Goal: Transaction & Acquisition: Subscribe to service/newsletter

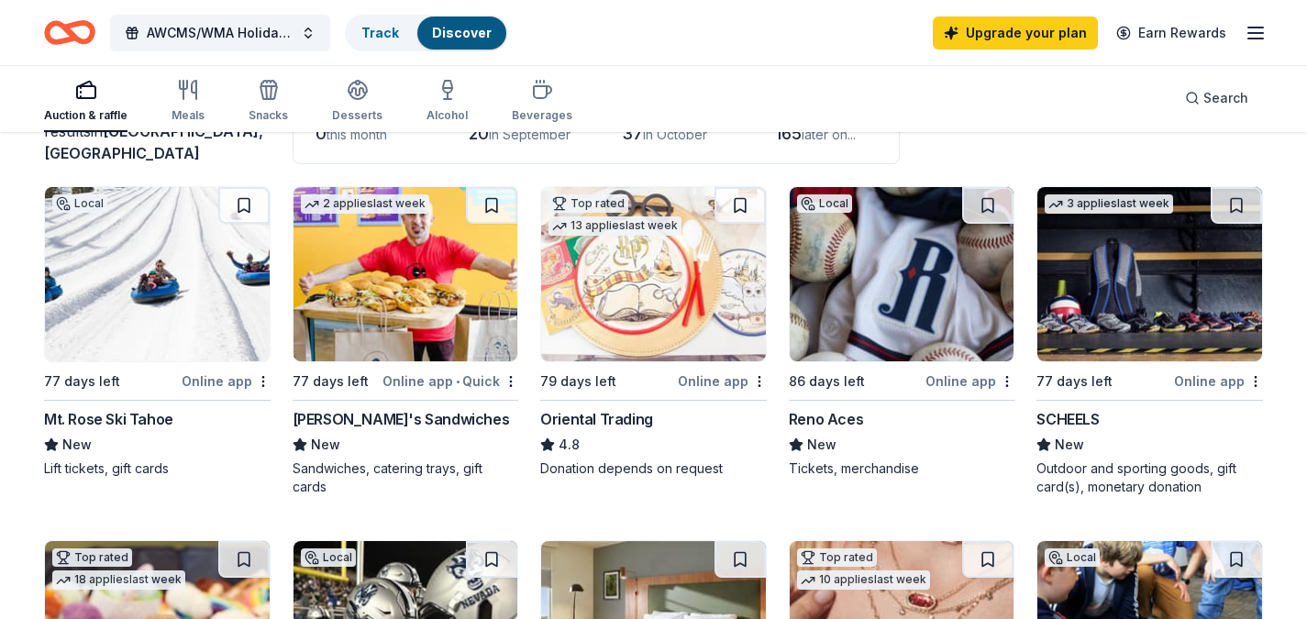
scroll to position [156, 0]
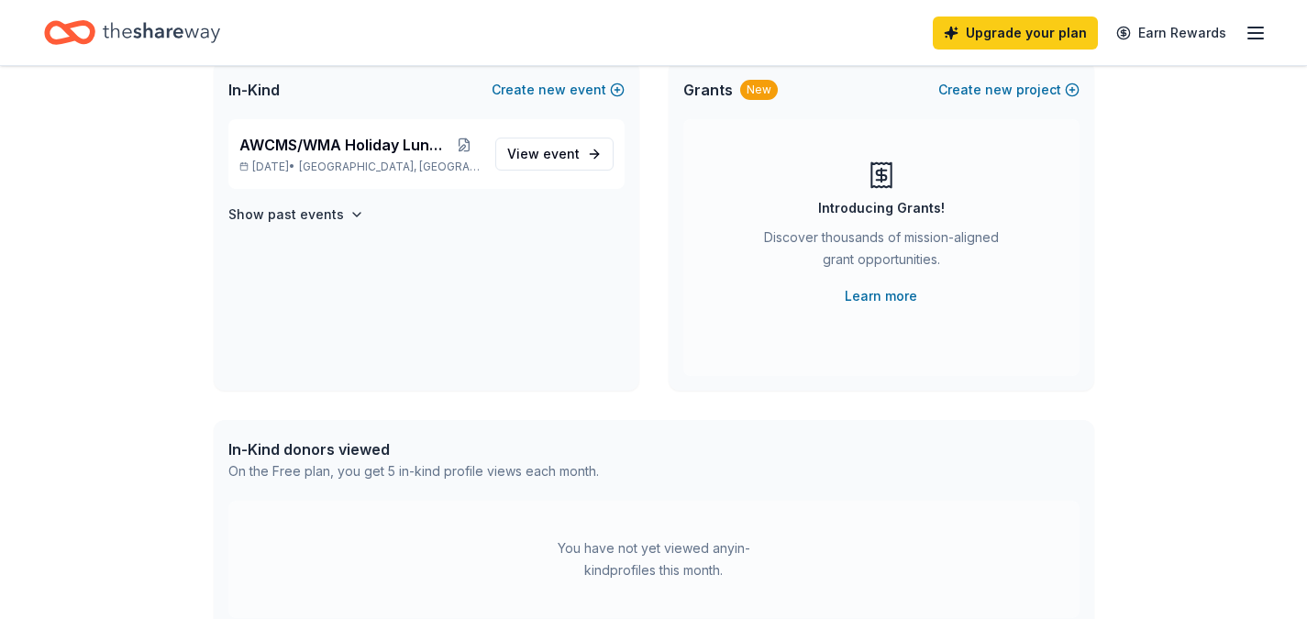
scroll to position [105, 0]
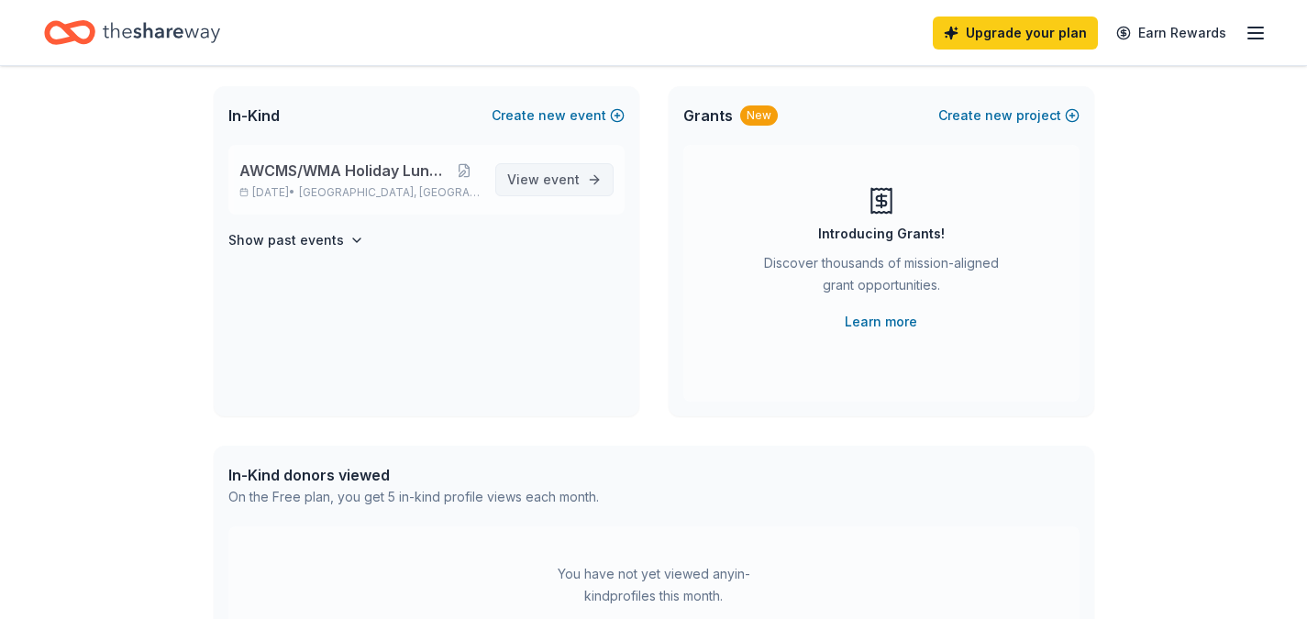
click at [552, 177] on span "event" at bounding box center [561, 180] width 37 height 16
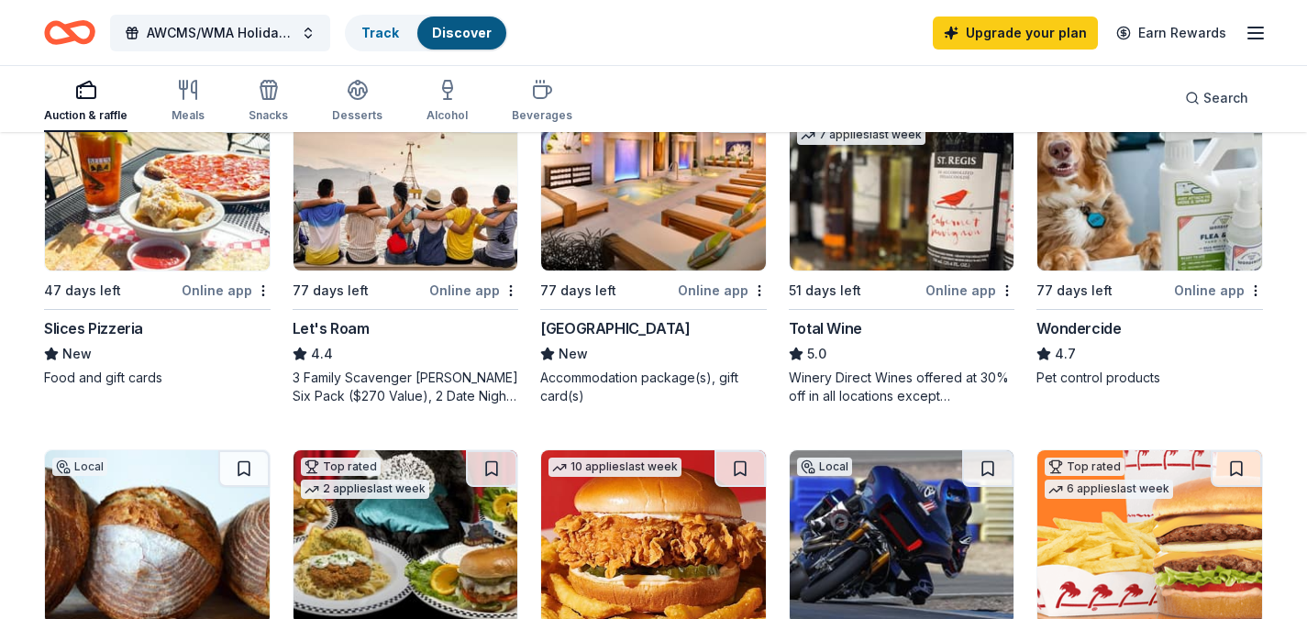
scroll to position [1108, 0]
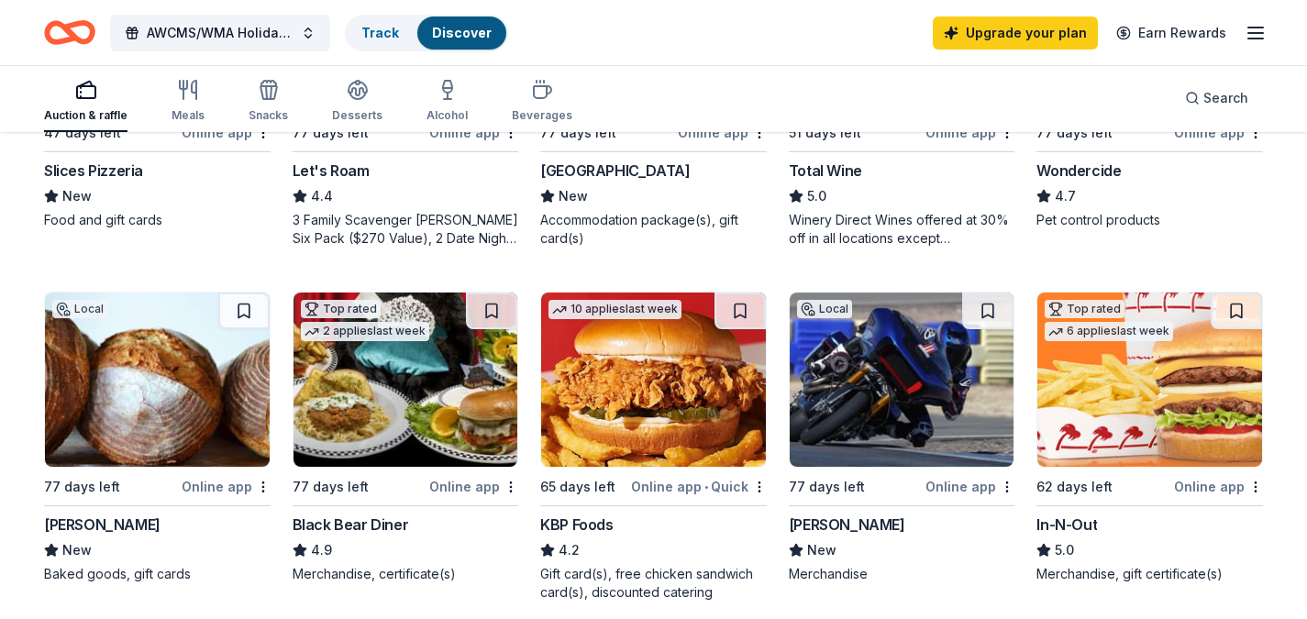
click at [1101, 442] on img at bounding box center [1149, 380] width 225 height 174
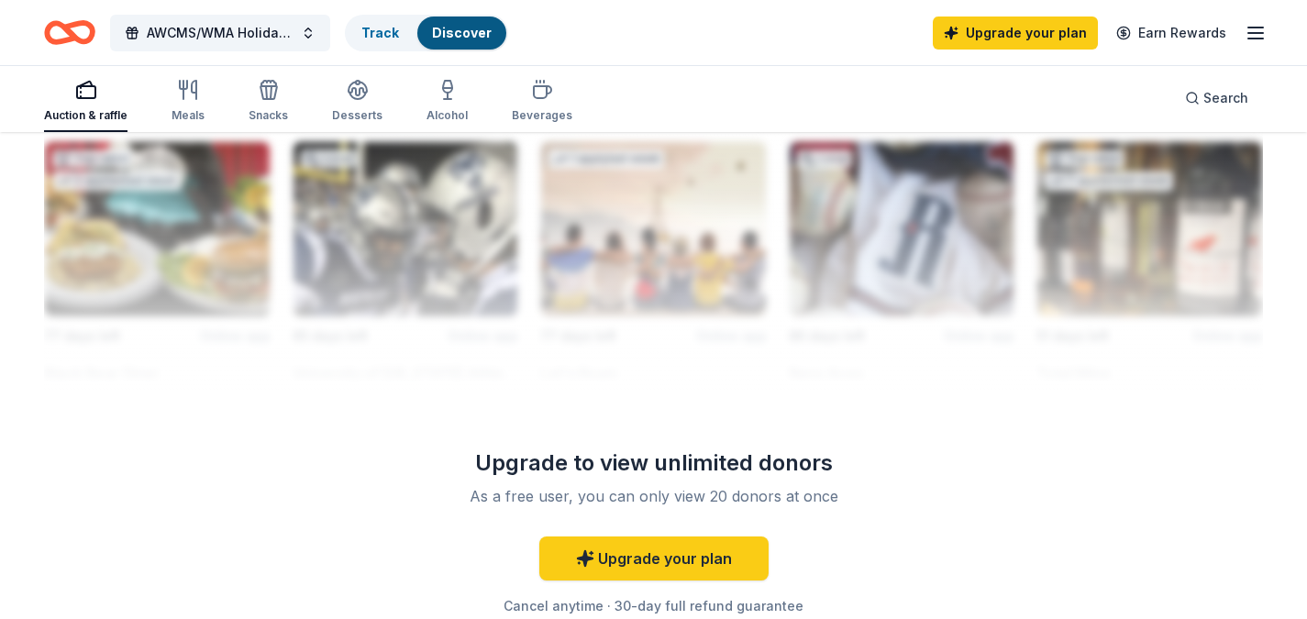
scroll to position [1659, 0]
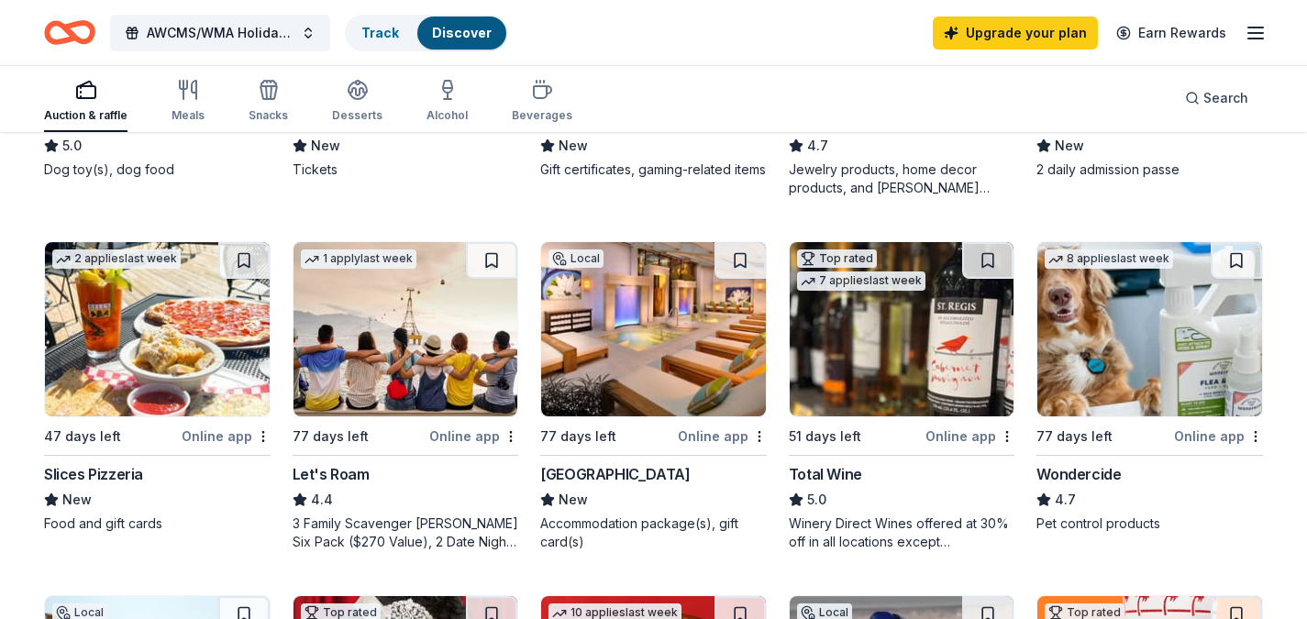
scroll to position [808, 0]
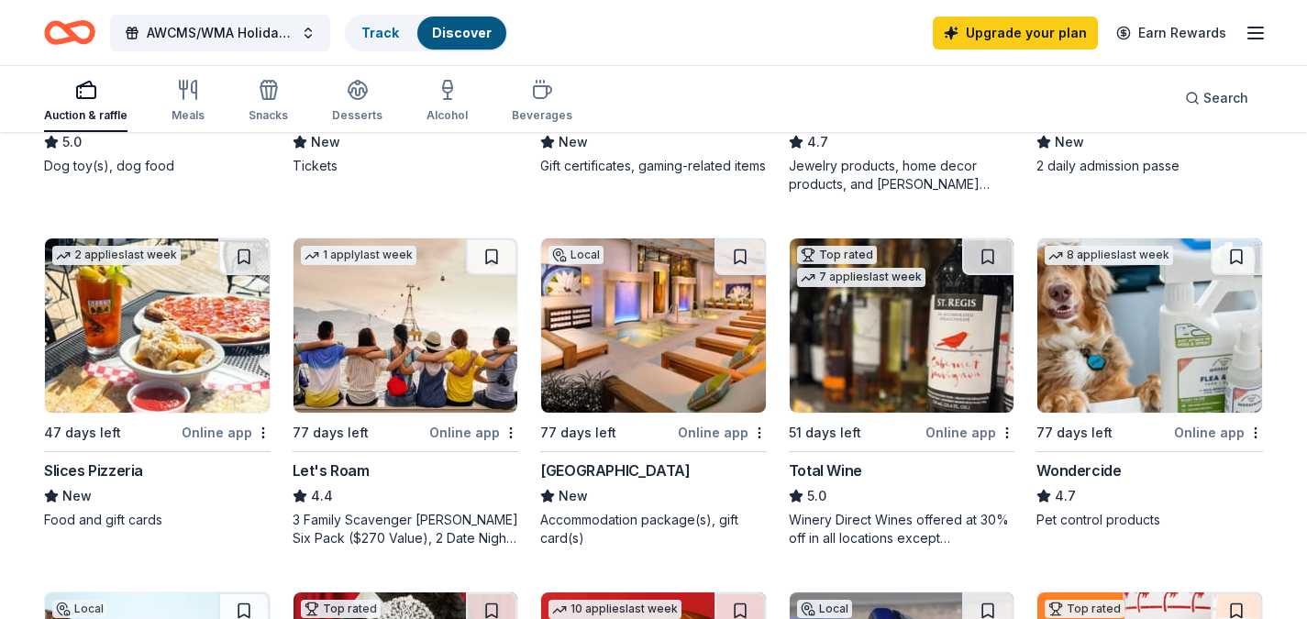
click at [838, 378] on img at bounding box center [902, 326] width 225 height 174
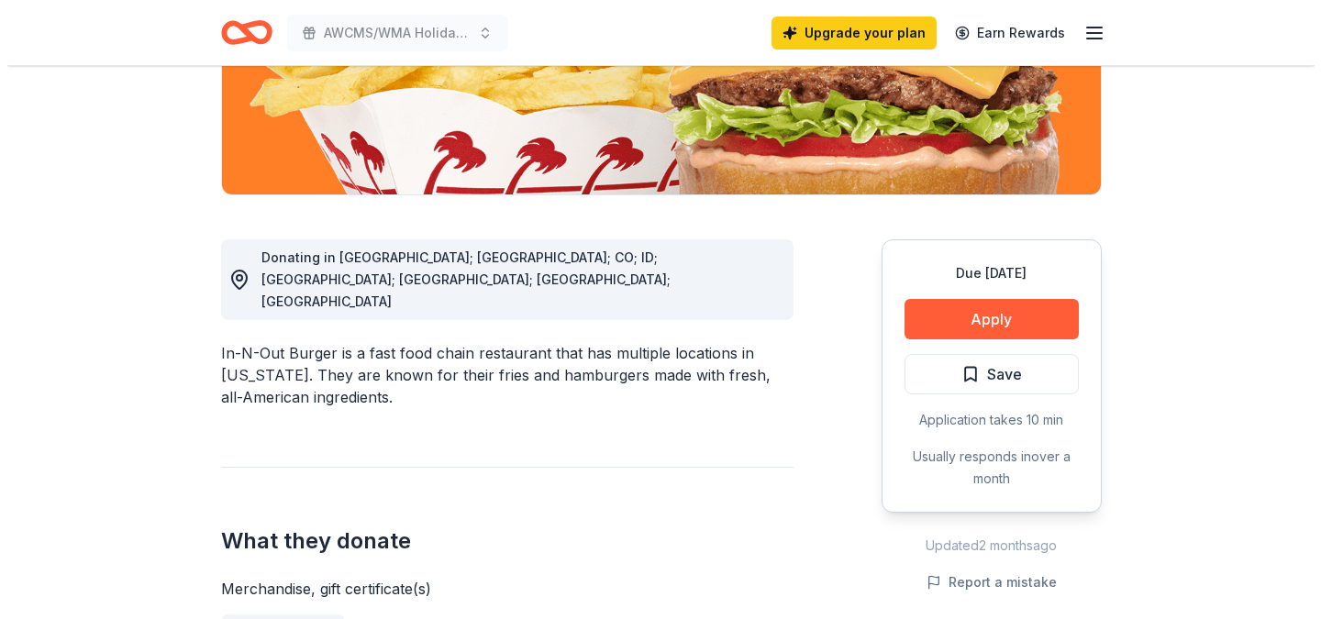
scroll to position [394, 0]
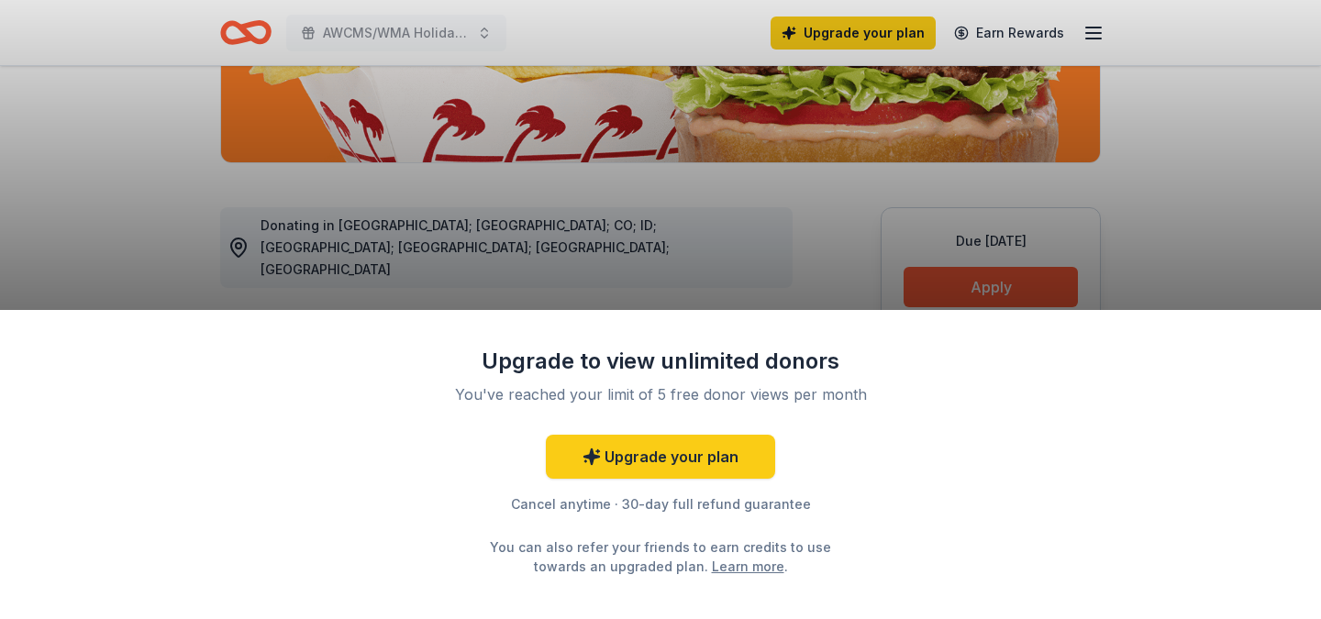
click at [971, 293] on div "Upgrade to view unlimited donors You've reached your limit of 5 free donor view…" at bounding box center [660, 309] width 1321 height 619
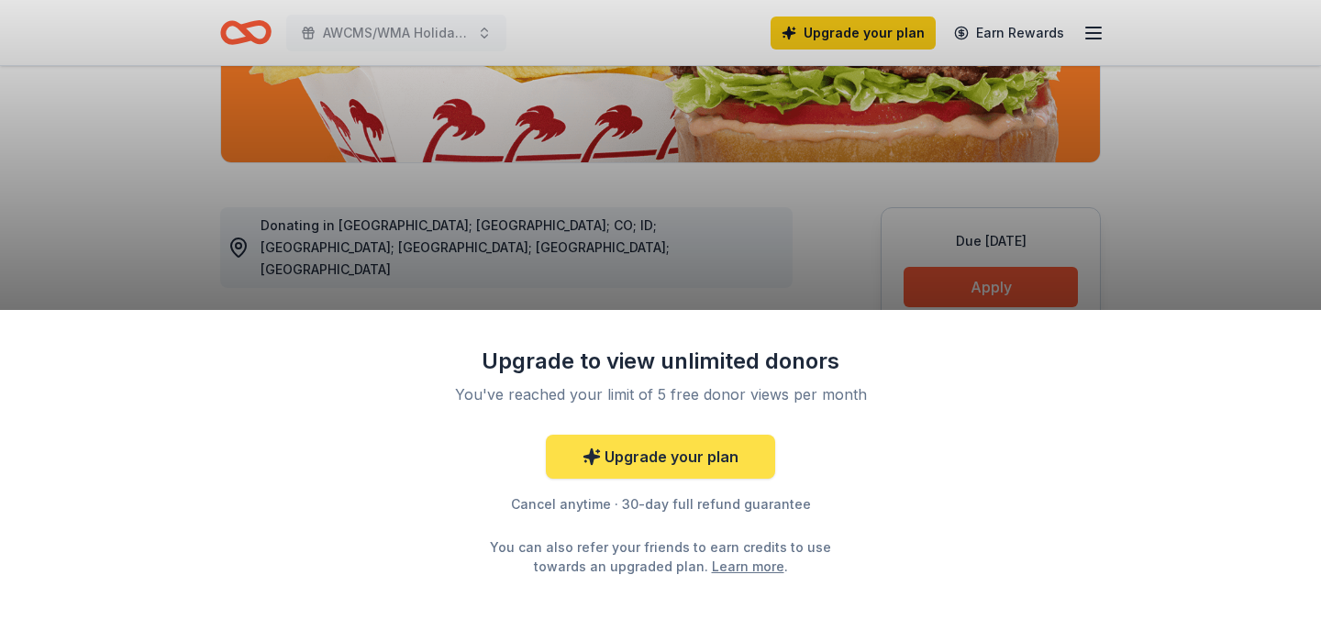
click at [663, 450] on link "Upgrade your plan" at bounding box center [660, 457] width 229 height 44
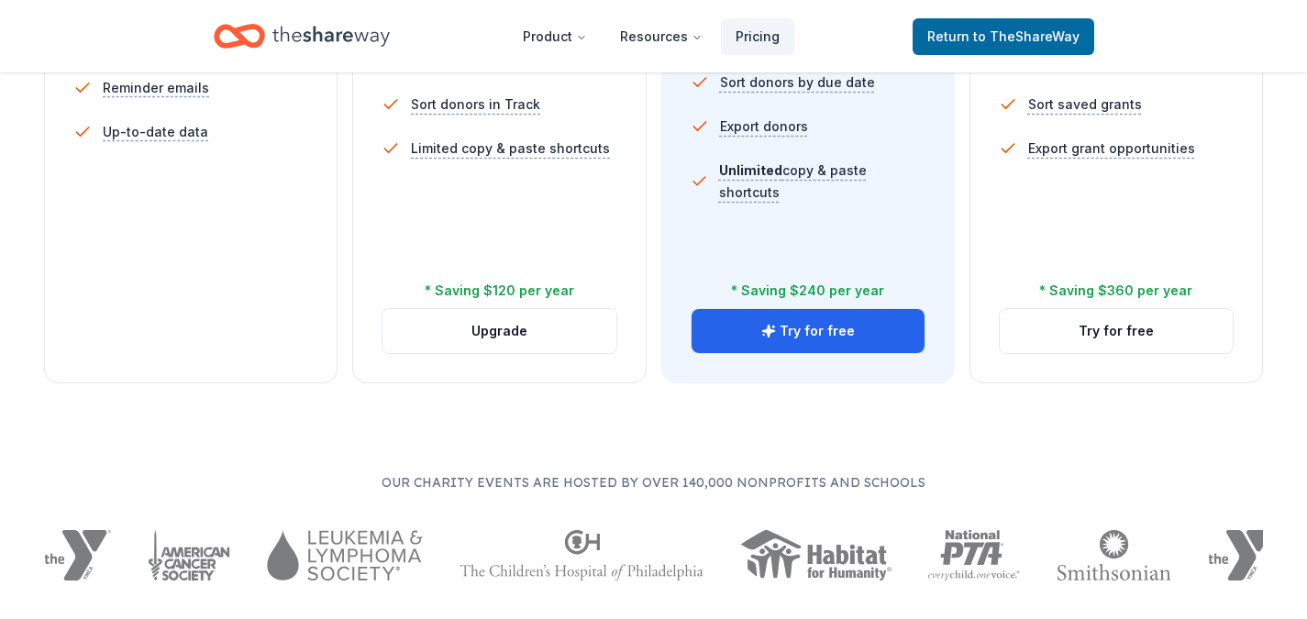
scroll to position [759, 0]
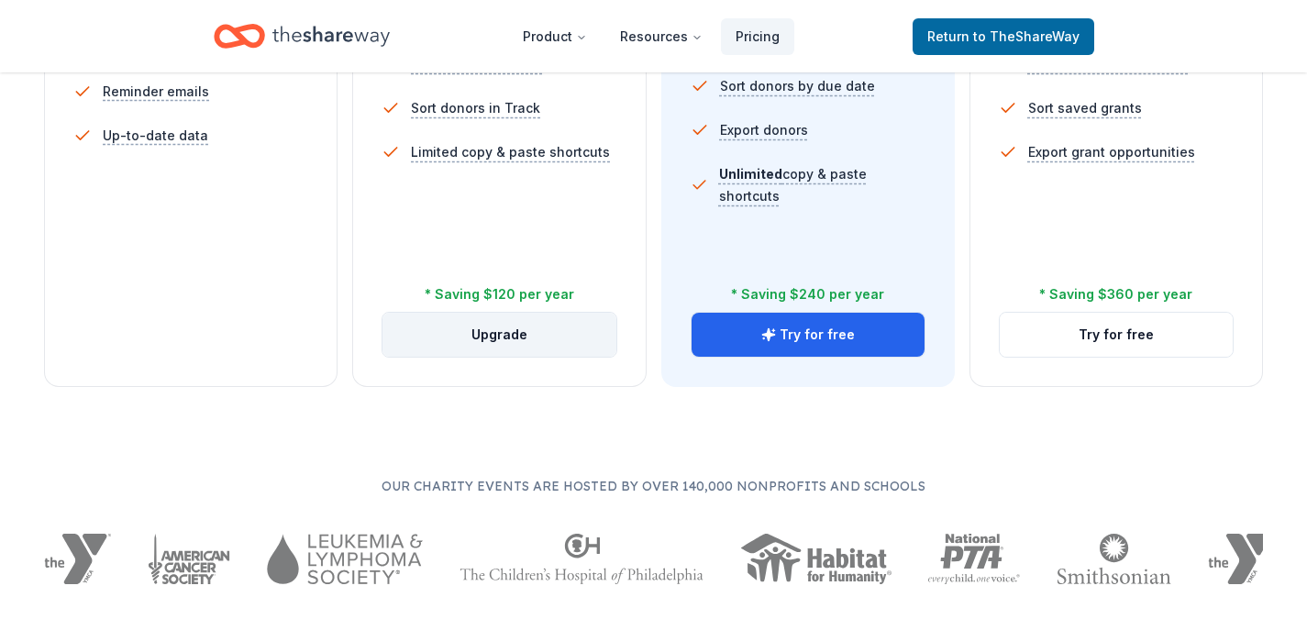
click at [535, 333] on button "Upgrade" at bounding box center [499, 335] width 233 height 44
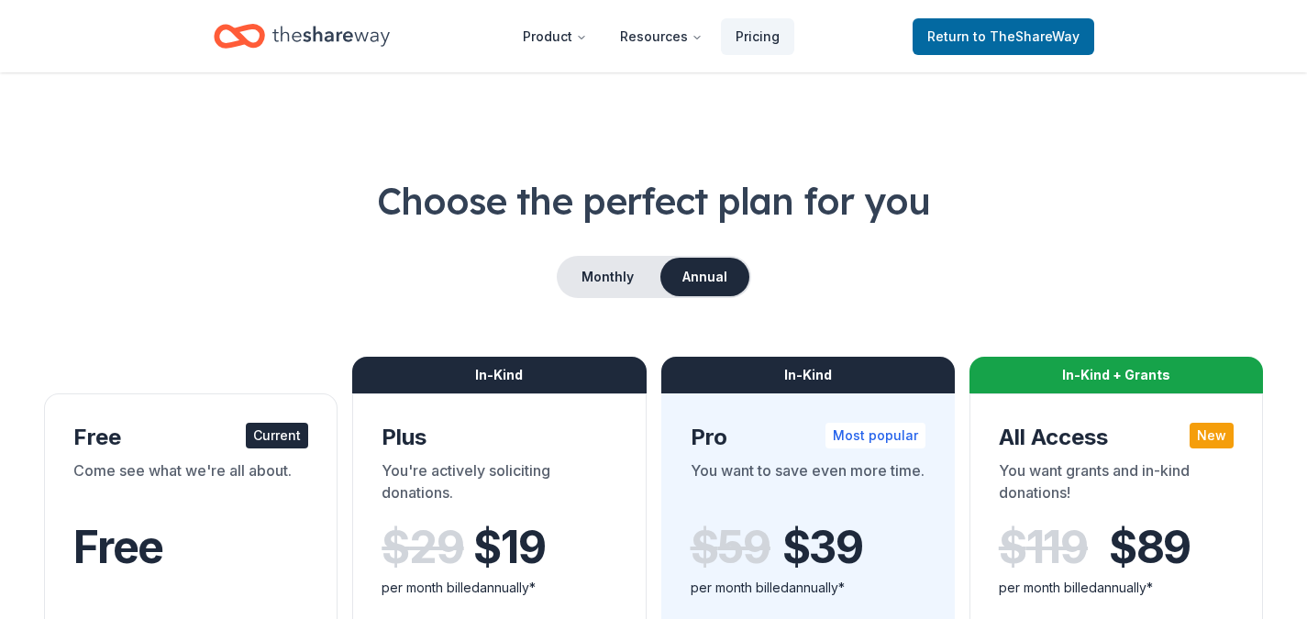
scroll to position [394, 0]
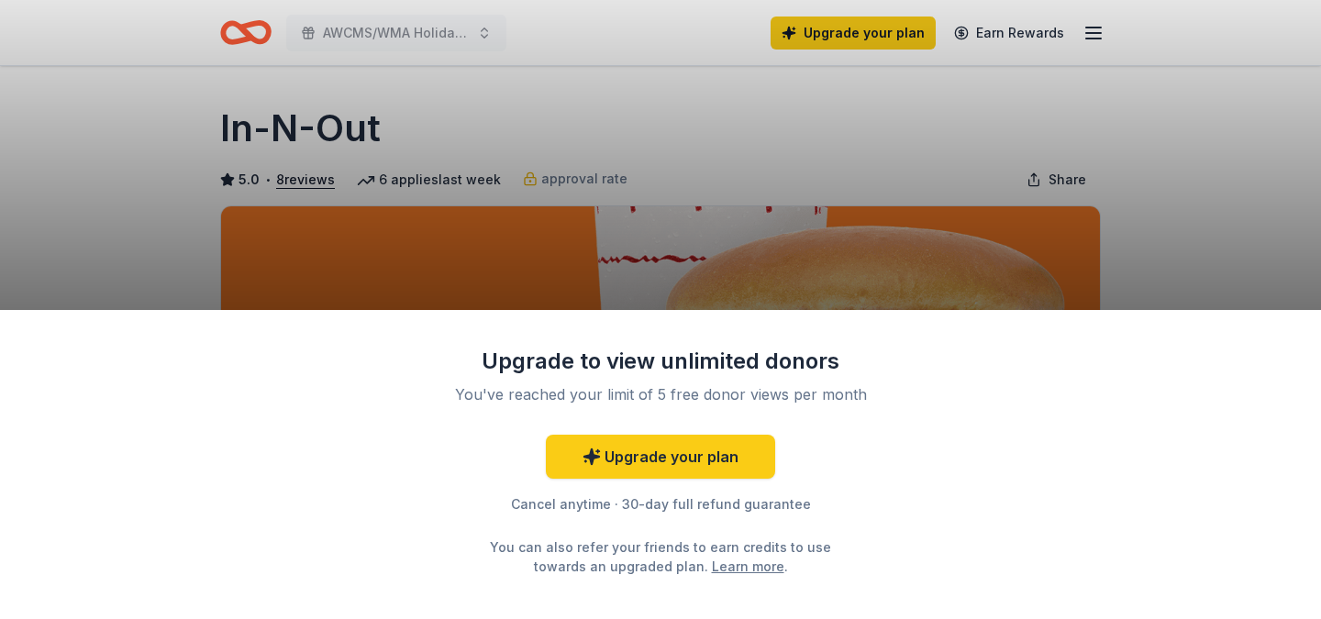
click at [978, 431] on div "Upgrade to view unlimited donors You've reached your limit of 5 free donor view…" at bounding box center [660, 465] width 1321 height 310
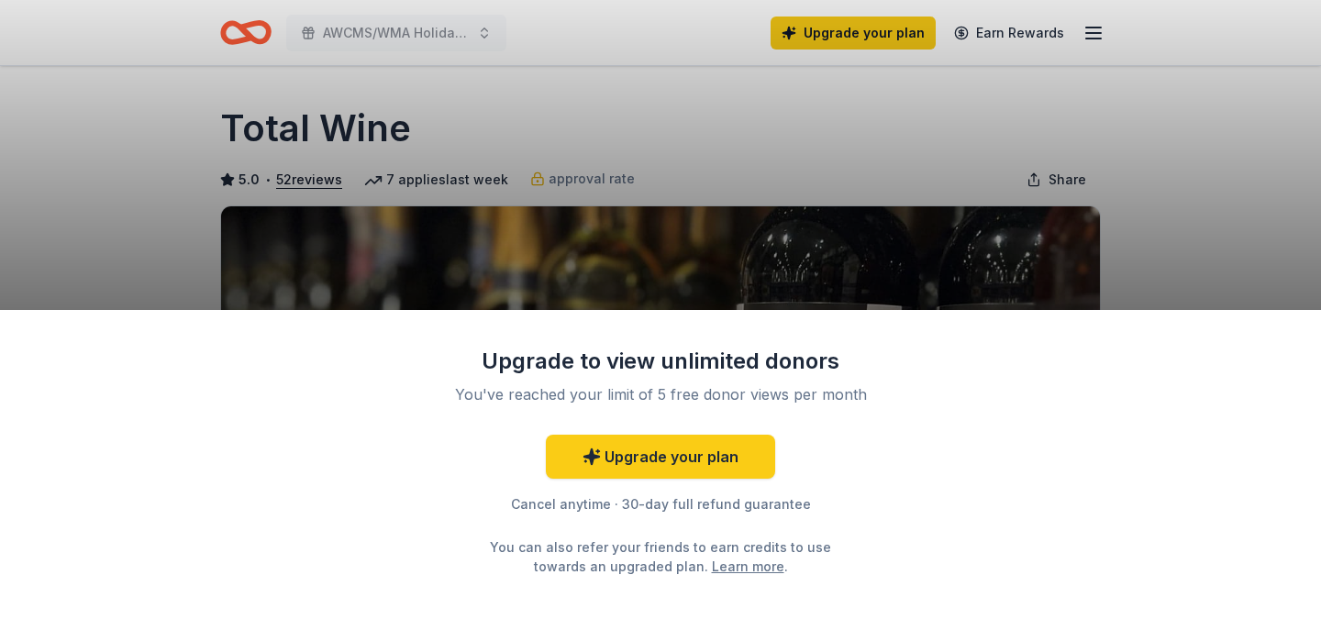
click at [916, 451] on div "Upgrade to view unlimited donors You've reached your limit of 5 free donor view…" at bounding box center [660, 465] width 1321 height 310
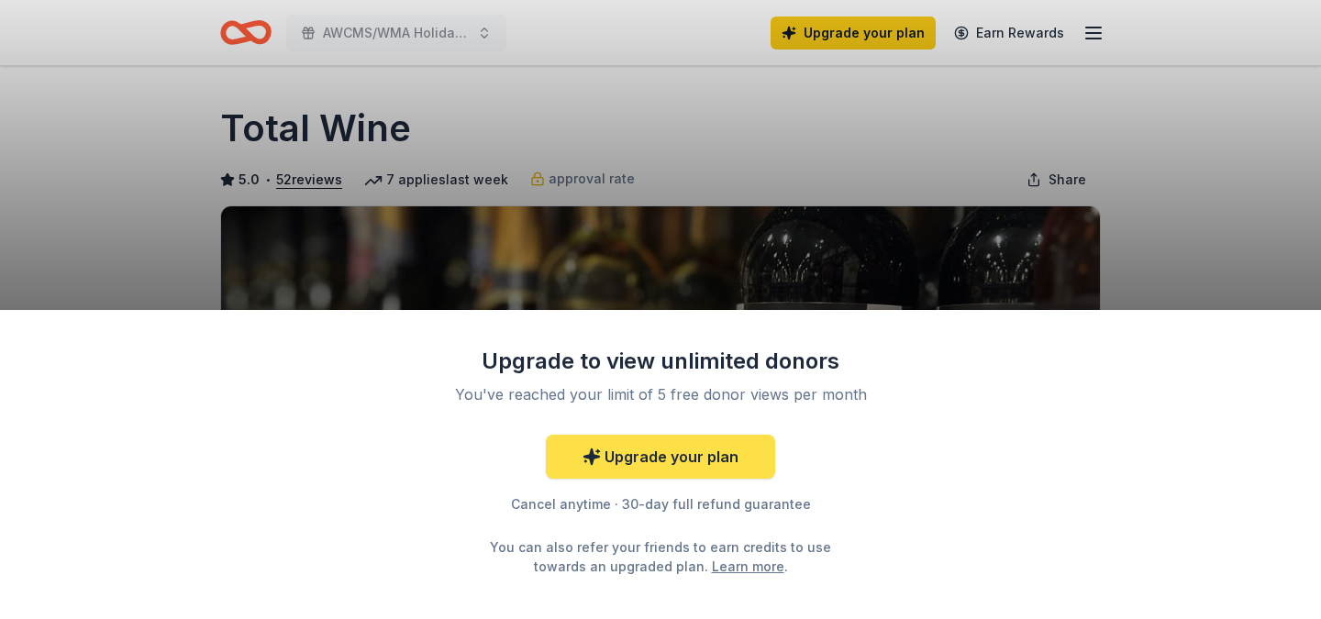
click at [651, 463] on link "Upgrade your plan" at bounding box center [660, 457] width 229 height 44
